Goal: Check status: Check status

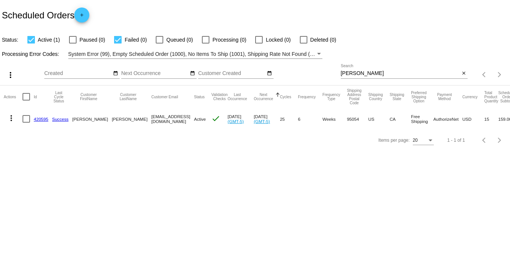
drag, startPoint x: 0, startPoint y: 0, endPoint x: 261, endPoint y: 72, distance: 270.6
click at [264, 72] on div "more_vert Oct Jan Feb Mar [DATE]" at bounding box center [255, 72] width 510 height 27
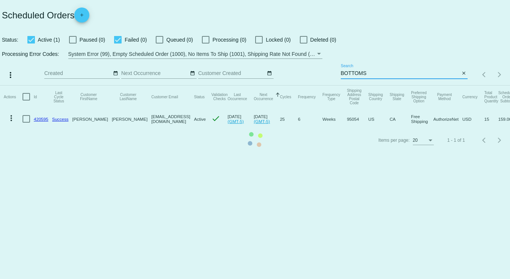
type input "BOTTOMS"
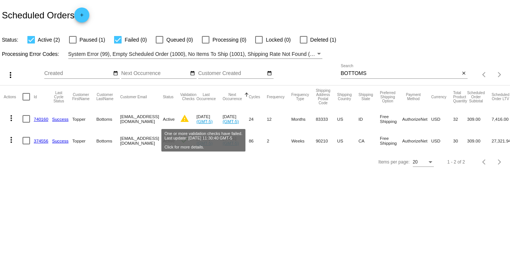
click at [189, 116] on mat-icon "warning" at bounding box center [184, 118] width 9 height 9
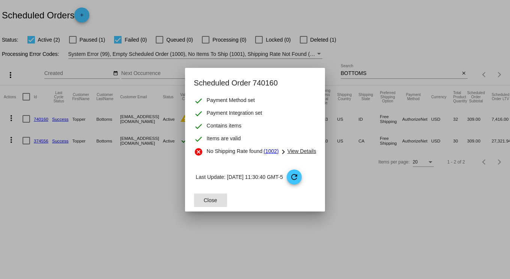
click at [300, 150] on span "View Details" at bounding box center [302, 151] width 29 height 6
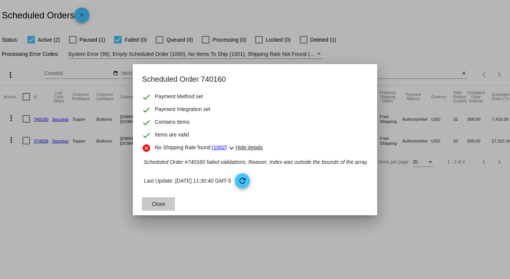
click at [160, 205] on span "Close" at bounding box center [159, 204] width 14 height 6
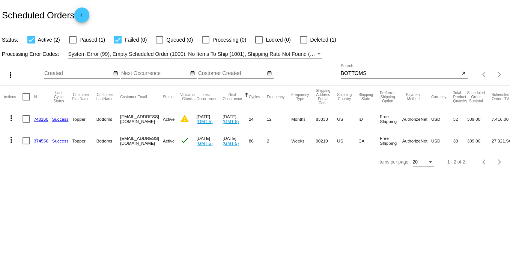
click at [38, 118] on link "740160" at bounding box center [41, 119] width 15 height 5
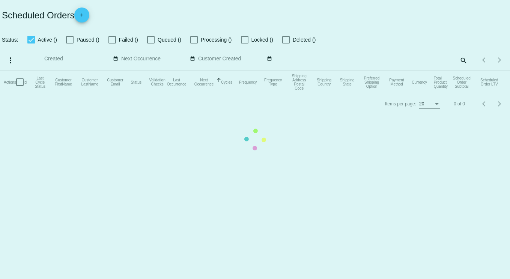
checkbox input "true"
